Goal: Task Accomplishment & Management: Use online tool/utility

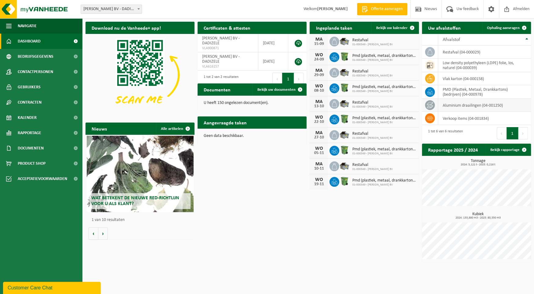
click at [458, 103] on td "aluminium draailingen (04-001250)" at bounding box center [484, 105] width 93 height 13
click at [432, 106] on icon at bounding box center [430, 105] width 6 height 6
click at [475, 107] on td "aluminium draailingen (04-001250)" at bounding box center [484, 105] width 93 height 13
click at [428, 104] on icon at bounding box center [430, 105] width 6 height 6
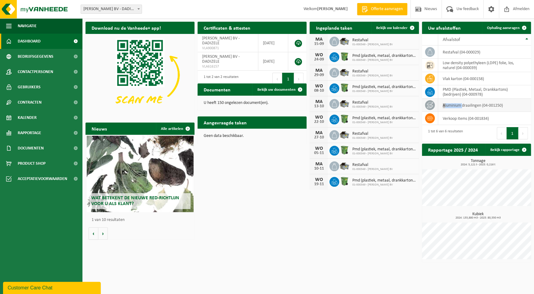
click at [428, 104] on icon at bounding box center [430, 105] width 6 height 6
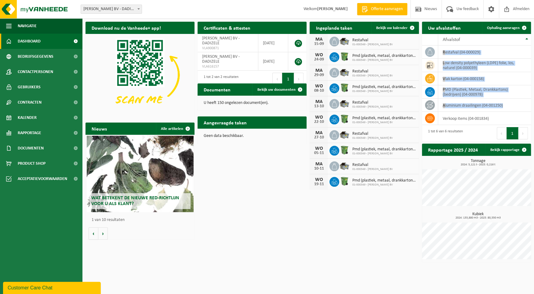
drag, startPoint x: 510, startPoint y: 104, endPoint x: 422, endPoint y: 107, distance: 88.7
click at [422, 107] on div "Uw afvalstoffen Ophaling aanvragen 10 25 50 100 10 resultaten weergeven Afvalst…" at bounding box center [477, 82] width 112 height 126
click at [428, 105] on icon at bounding box center [430, 105] width 6 height 6
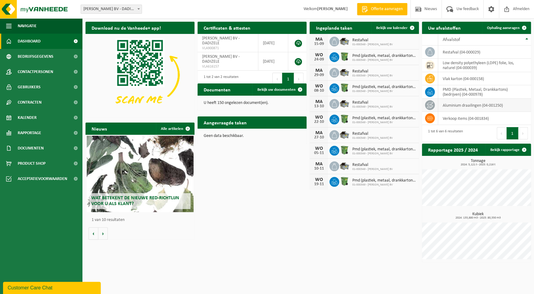
click at [428, 105] on icon at bounding box center [430, 105] width 6 height 6
click at [39, 163] on span "Product Shop" at bounding box center [32, 163] width 28 height 15
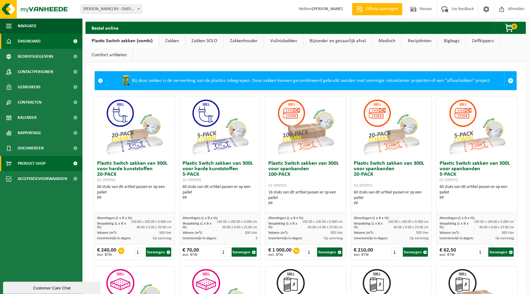
click at [39, 44] on span "Dashboard" at bounding box center [29, 41] width 23 height 15
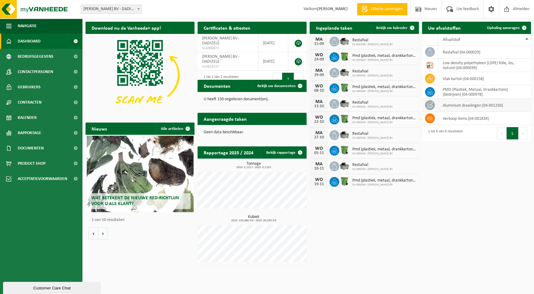
click at [491, 105] on td "aluminium draailingen (04-001250)" at bounding box center [484, 105] width 93 height 13
click at [503, 27] on span "Ophaling aanvragen" at bounding box center [503, 28] width 33 height 4
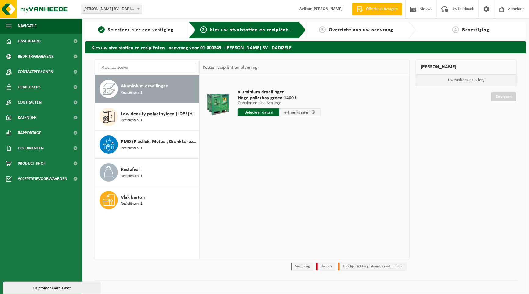
click at [145, 93] on div "Aluminium draailingen Recipiënten: 1" at bounding box center [159, 89] width 77 height 18
click at [272, 113] on input "text" at bounding box center [259, 112] width 42 height 8
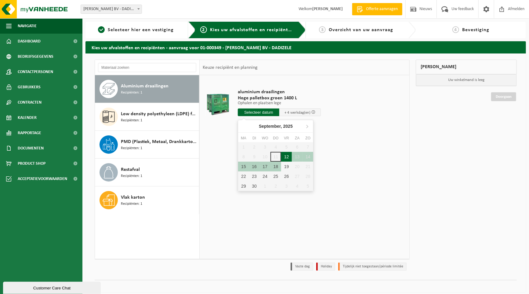
click at [287, 157] on div "12" at bounding box center [286, 157] width 11 height 10
type input "Van 2025-09-12"
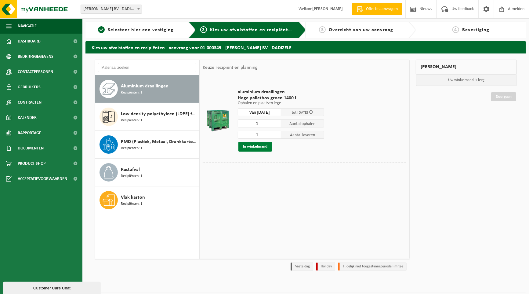
click at [264, 148] on button "In winkelmand" at bounding box center [256, 147] width 34 height 10
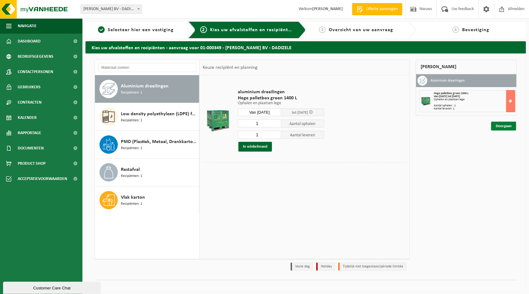
click at [503, 126] on link "Doorgaan" at bounding box center [504, 126] width 25 height 9
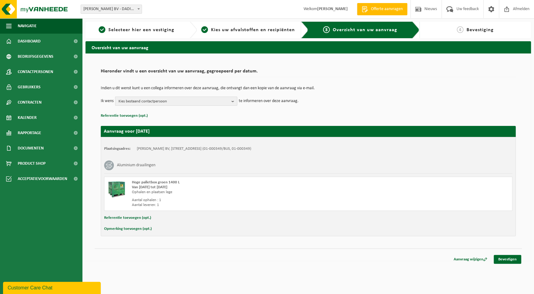
click at [234, 101] on b "button" at bounding box center [234, 101] width 5 height 9
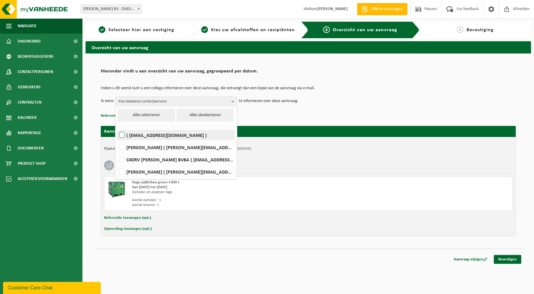
click at [196, 133] on label "( finance@samynbvba.be )" at bounding box center [176, 134] width 116 height 9
click at [117, 127] on input "( finance@samynbvba.be )" at bounding box center [117, 127] width 0 height 0
checkbox input "true"
click at [407, 210] on div "Hoge palletbox groen 1400 L Van 2025-09-12 tot 2025-09-18 Ophalen en plaatsen l…" at bounding box center [308, 194] width 409 height 34
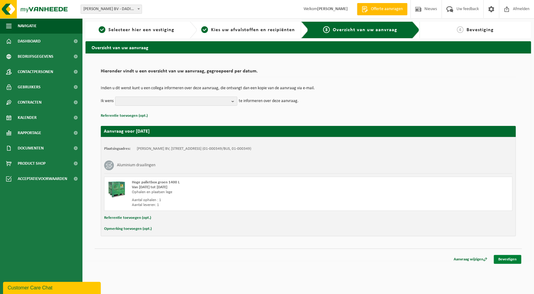
click at [501, 258] on link "Bevestigen" at bounding box center [507, 259] width 27 height 9
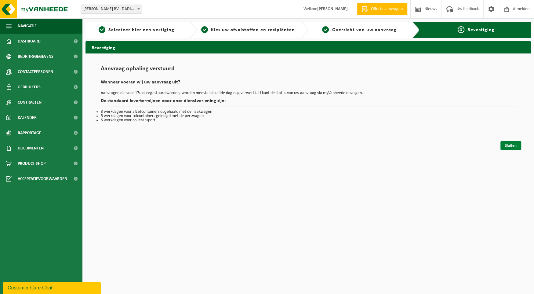
click at [512, 145] on link "Sluiten" at bounding box center [511, 145] width 21 height 9
